Goal: Navigation & Orientation: Find specific page/section

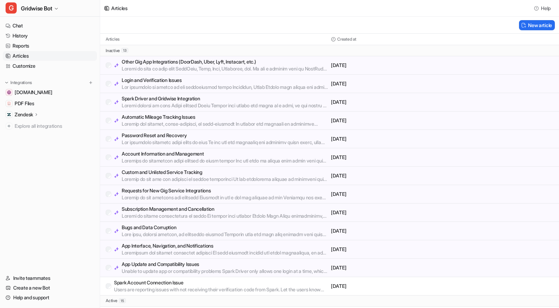
click at [372, 23] on div "New article" at bounding box center [329, 25] width 459 height 17
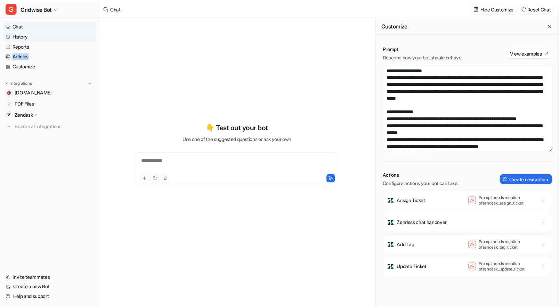
scroll to position [661, 0]
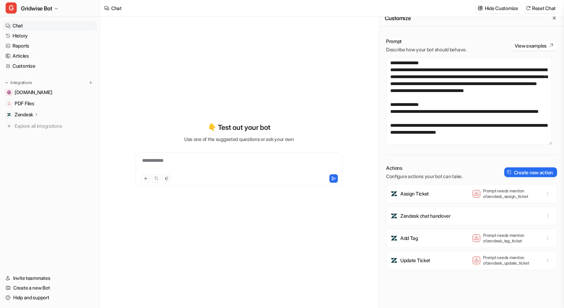
click at [293, 94] on div "**********" at bounding box center [239, 154] width 256 height 216
click at [35, 41] on link "Reports" at bounding box center [50, 46] width 94 height 10
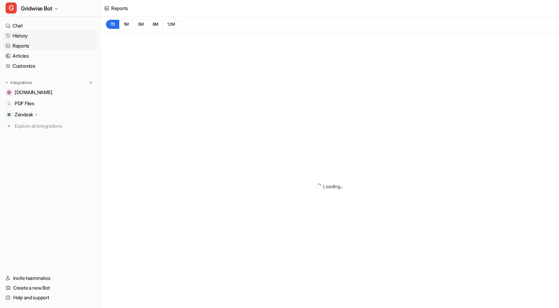
click at [34, 36] on link "History" at bounding box center [50, 36] width 94 height 10
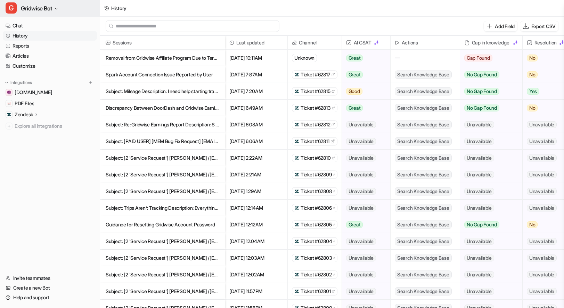
click at [42, 12] on span "Gridwise Bot" at bounding box center [36, 8] width 31 height 10
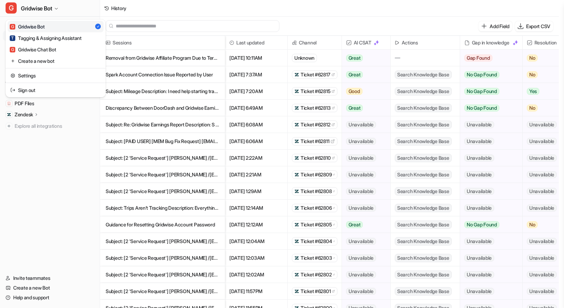
click at [306, 11] on div "G Gridwise Bot G Gridwise Bot T Tagging & Assigning Assistant G Gridwise Chat B…" at bounding box center [279, 154] width 559 height 308
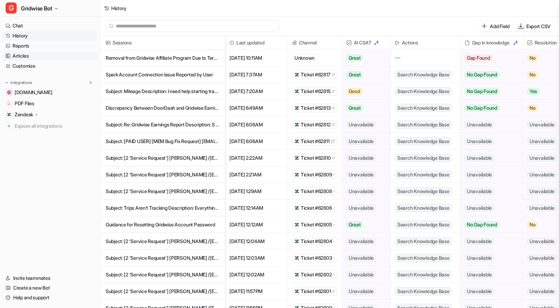
click at [32, 56] on link "Articles" at bounding box center [50, 56] width 94 height 10
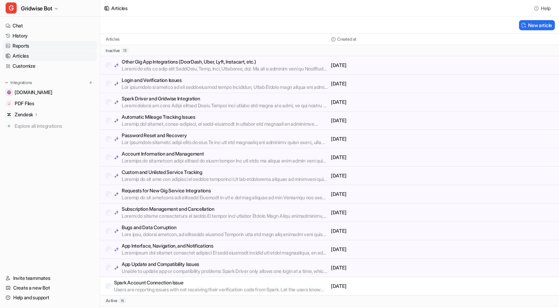
click at [32, 45] on link "Reports" at bounding box center [50, 46] width 94 height 10
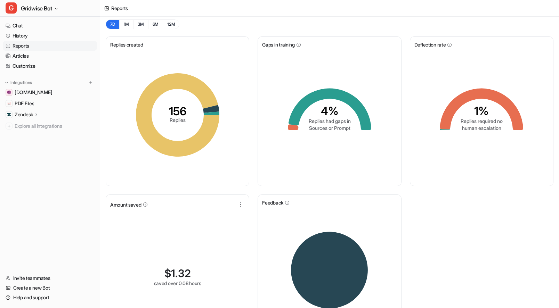
click at [535, 199] on div "Replies created 156 Replies Gaps in training 4% Replies had gaps in Sources or …" at bounding box center [329, 192] width 459 height 320
click at [34, 37] on link "History" at bounding box center [50, 36] width 94 height 10
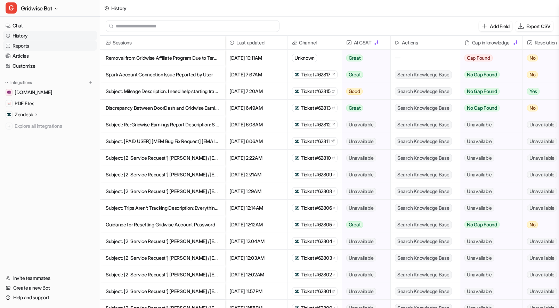
click at [14, 43] on link "Reports" at bounding box center [50, 46] width 94 height 10
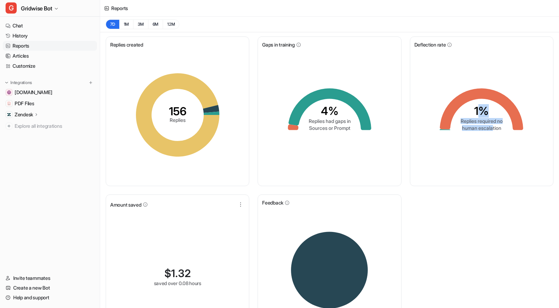
drag, startPoint x: 481, startPoint y: 117, endPoint x: 493, endPoint y: 128, distance: 16.3
click at [493, 128] on g "1% Replies required no human escalation" at bounding box center [481, 109] width 83 height 43
click at [523, 269] on div "Replies created 156 Replies Gaps in training 4% Replies had gaps in Sources or …" at bounding box center [329, 192] width 459 height 320
click at [26, 229] on nav "Chat History Reports Articles Customize Integrations [DOMAIN_NAME] PDF Files Ze…" at bounding box center [50, 143] width 100 height 250
click at [15, 55] on link "Articles" at bounding box center [50, 56] width 94 height 10
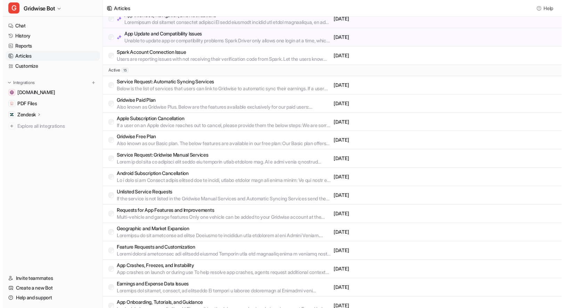
scroll to position [104, 0]
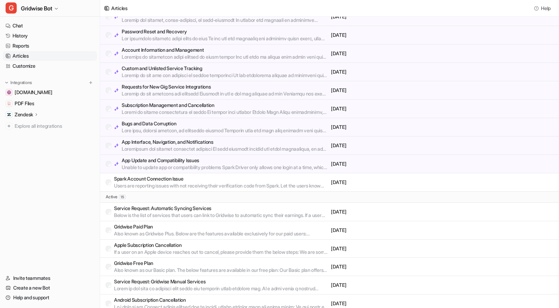
click at [218, 208] on p "Service Request: Automatic Syncing Services" at bounding box center [221, 208] width 214 height 7
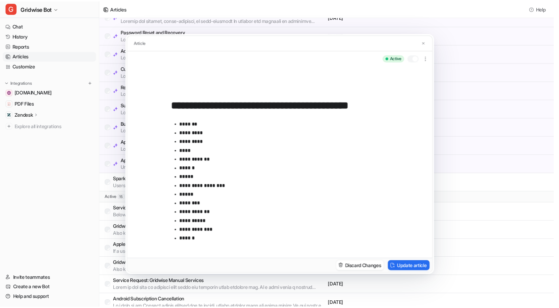
scroll to position [0, 0]
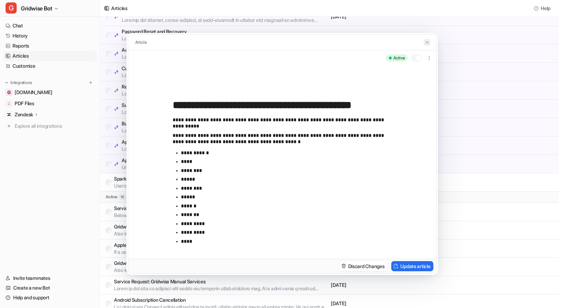
click at [429, 41] on button at bounding box center [427, 42] width 7 height 7
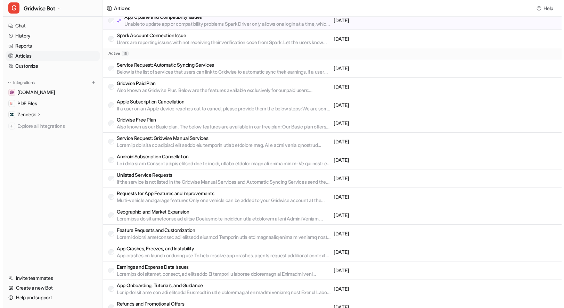
scroll to position [246, 0]
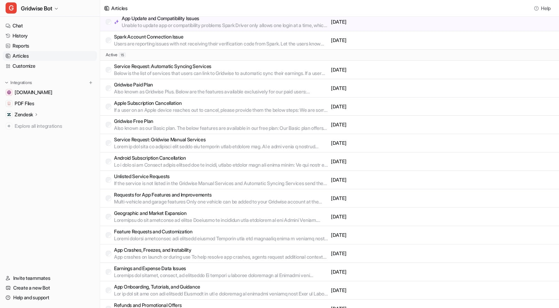
click at [210, 147] on p at bounding box center [221, 146] width 214 height 7
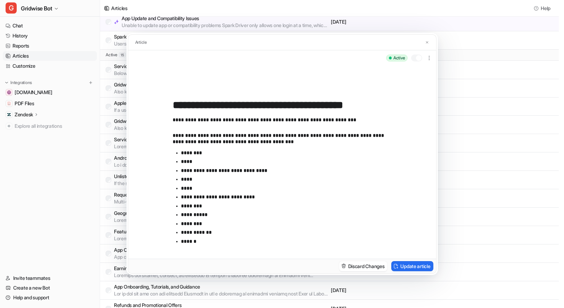
click at [284, 136] on p "**********" at bounding box center [280, 139] width 214 height 12
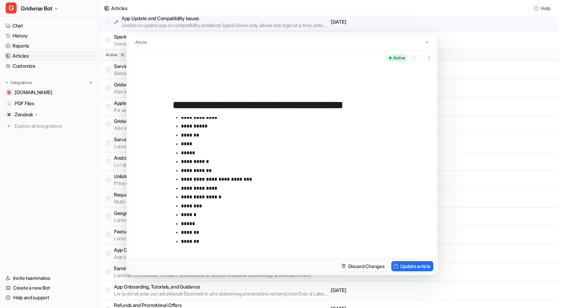
scroll to position [0, 0]
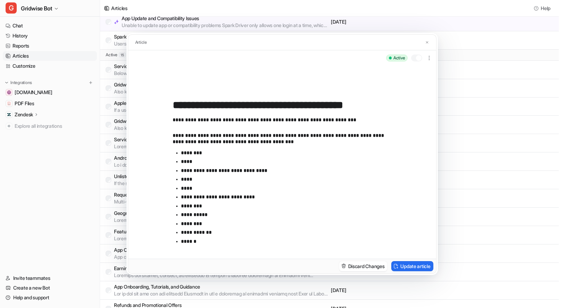
click at [260, 139] on p "**********" at bounding box center [280, 139] width 214 height 12
click at [306, 143] on p "**********" at bounding box center [280, 139] width 214 height 12
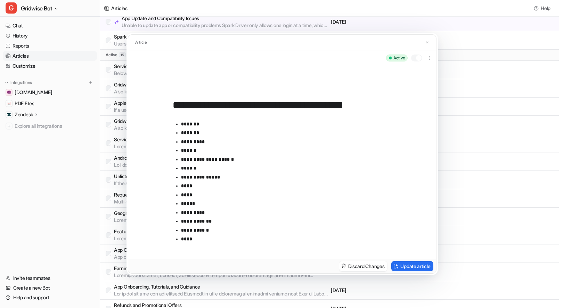
scroll to position [560, 0]
